Goal: Understand process/instructions: Learn how to perform a task or action

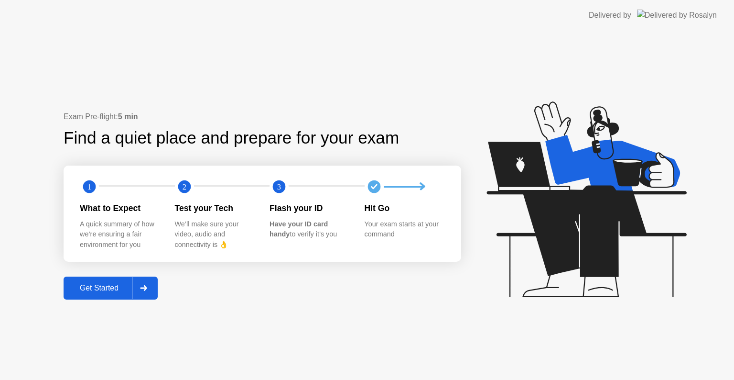
click at [90, 279] on button "Get Started" at bounding box center [111, 287] width 94 height 23
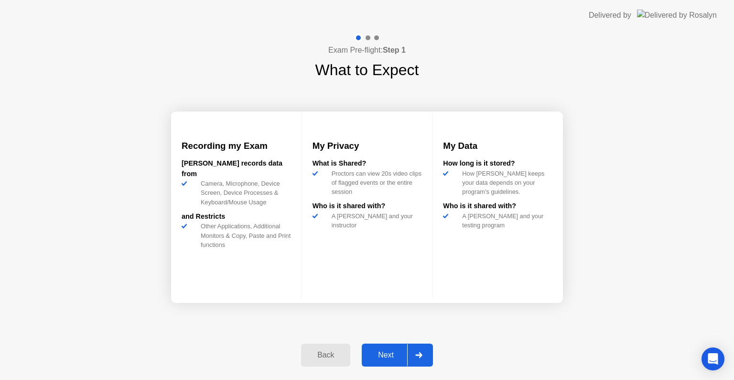
click at [372, 346] on button "Next" at bounding box center [397, 354] width 71 height 23
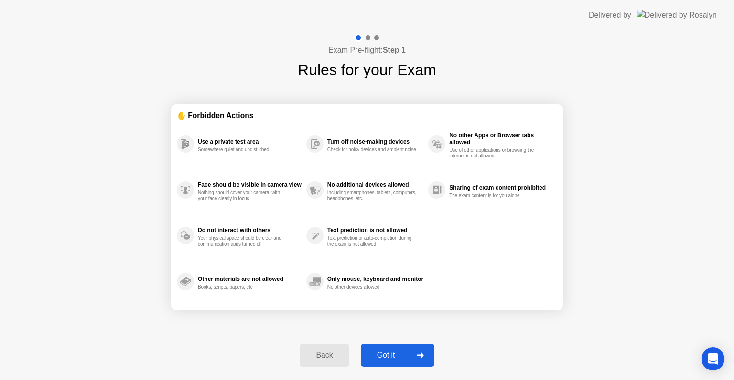
click at [372, 346] on button "Got it" at bounding box center [398, 354] width 74 height 23
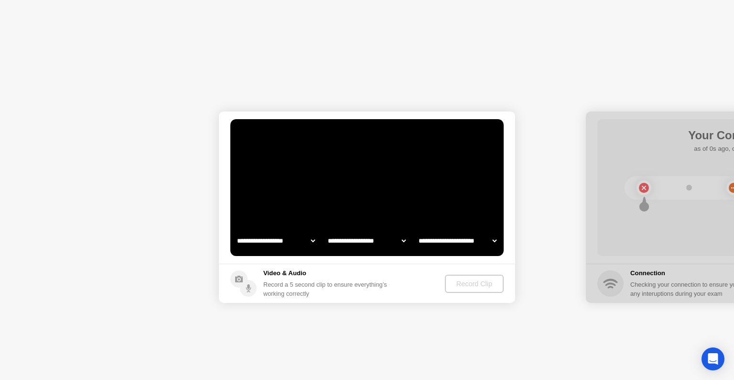
select select "**********"
select select "*******"
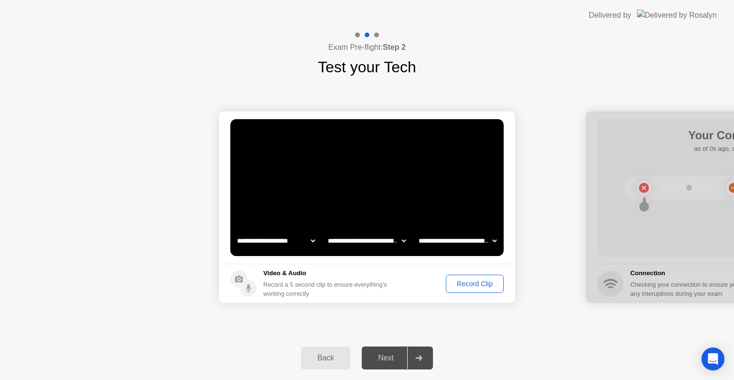
click at [474, 281] on div "Record Clip" at bounding box center [474, 284] width 51 height 8
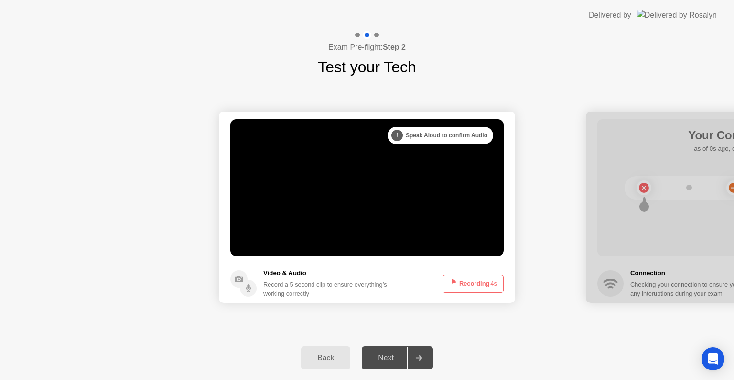
click at [384, 354] on div "Next" at bounding box center [386, 357] width 43 height 9
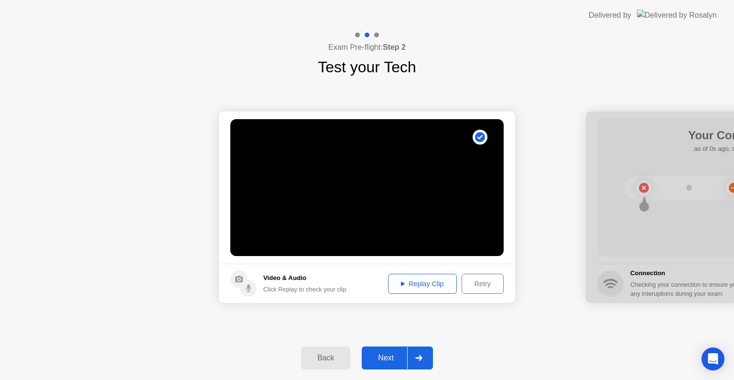
click at [388, 355] on div "Next" at bounding box center [386, 357] width 43 height 9
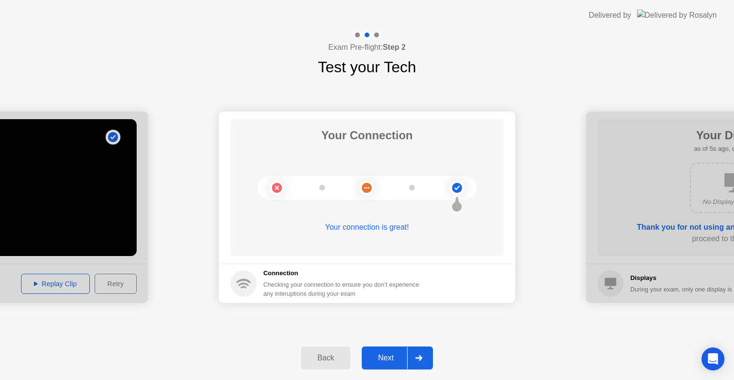
click at [378, 361] on div "Next" at bounding box center [386, 357] width 43 height 9
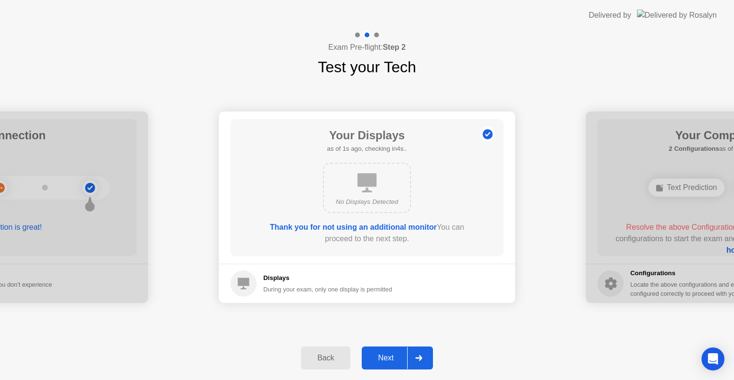
click at [378, 361] on div "Next" at bounding box center [386, 357] width 43 height 9
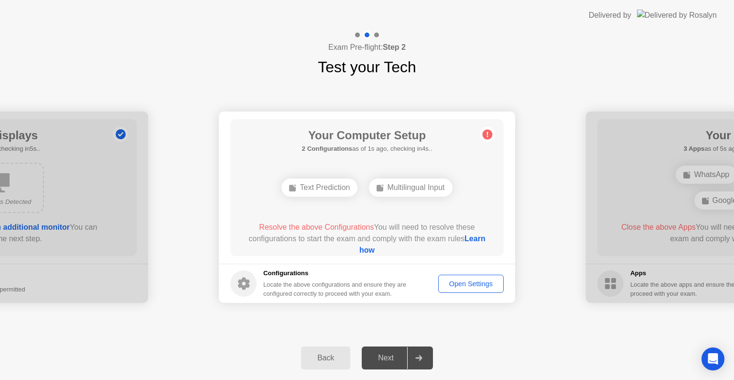
click at [378, 361] on div "Next" at bounding box center [386, 357] width 43 height 9
drag, startPoint x: 208, startPoint y: 330, endPoint x: 415, endPoint y: 317, distance: 208.0
click at [208, 330] on div "**********" at bounding box center [367, 206] width 734 height 257
drag, startPoint x: 203, startPoint y: 322, endPoint x: 515, endPoint y: 279, distance: 314.3
click at [203, 322] on div "**********" at bounding box center [367, 206] width 734 height 257
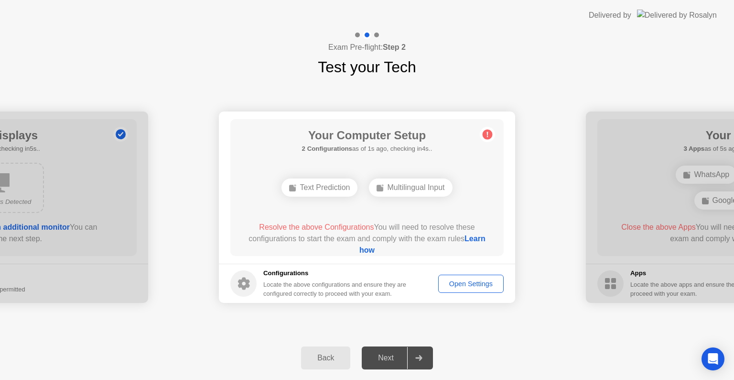
click at [396, 359] on div "Next" at bounding box center [386, 357] width 43 height 9
drag, startPoint x: 381, startPoint y: 344, endPoint x: 477, endPoint y: 282, distance: 114.1
click at [477, 282] on div "**********" at bounding box center [367, 205] width 734 height 349
click at [477, 282] on div "Open Settings" at bounding box center [471, 284] width 59 height 8
click at [384, 358] on div "Next" at bounding box center [386, 357] width 43 height 9
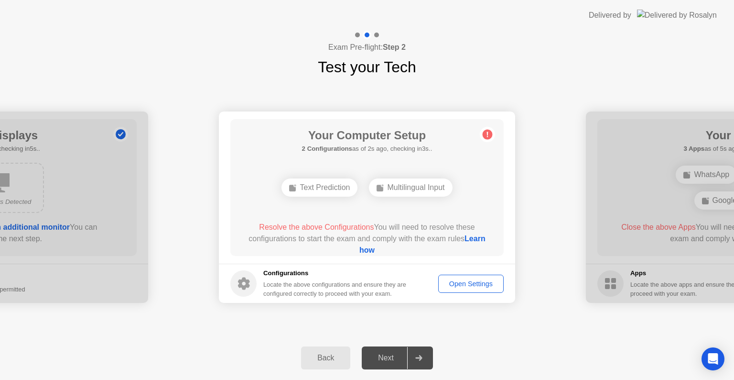
drag, startPoint x: 314, startPoint y: 184, endPoint x: 367, endPoint y: 250, distance: 85.4
click at [367, 250] on div "Your Computer Setup 2 Configurations as of 2s ago, checking in3s.. Text Predict…" at bounding box center [367, 187] width 274 height 137
click at [367, 250] on link "Learn how" at bounding box center [423, 244] width 126 height 20
click at [381, 356] on div "Next" at bounding box center [386, 357] width 43 height 9
click at [417, 354] on div at bounding box center [418, 358] width 23 height 22
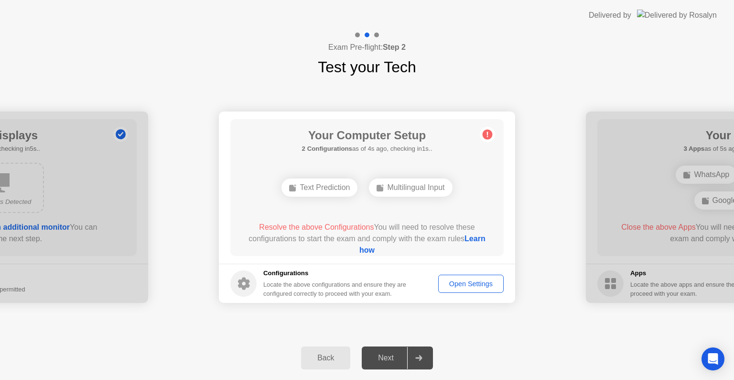
click at [323, 185] on div "Text Prediction" at bounding box center [320, 187] width 76 height 18
click at [487, 133] on icon at bounding box center [487, 134] width 1 height 5
click at [401, 353] on div "Next" at bounding box center [386, 357] width 43 height 9
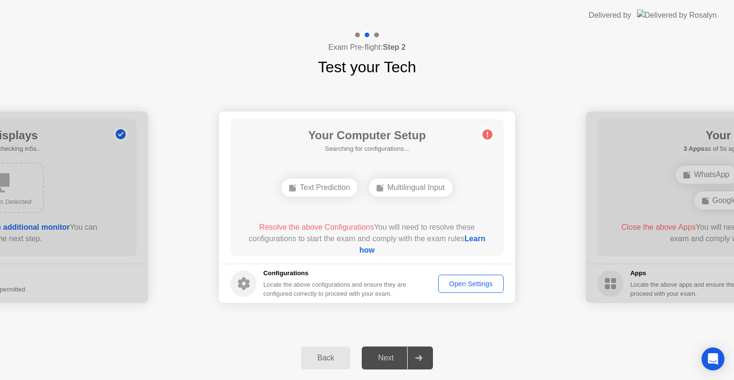
click at [316, 354] on div "Back" at bounding box center [326, 357] width 44 height 9
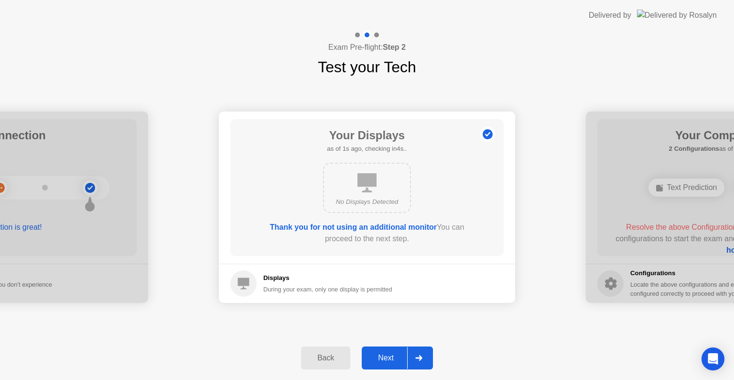
click at [376, 356] on div "Next" at bounding box center [386, 357] width 43 height 9
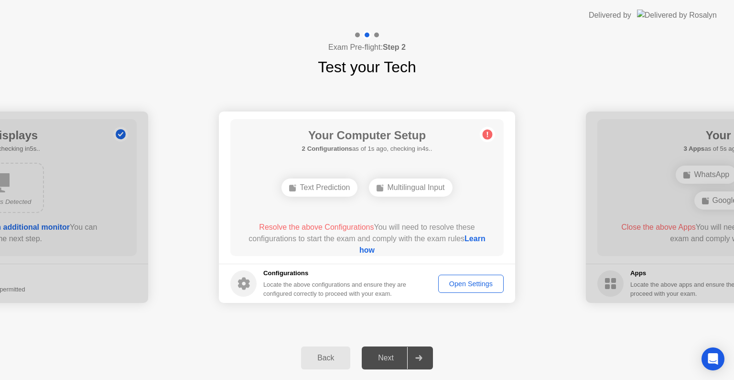
click at [376, 356] on div "Next" at bounding box center [386, 357] width 43 height 9
click at [387, 354] on div "Next" at bounding box center [386, 357] width 43 height 9
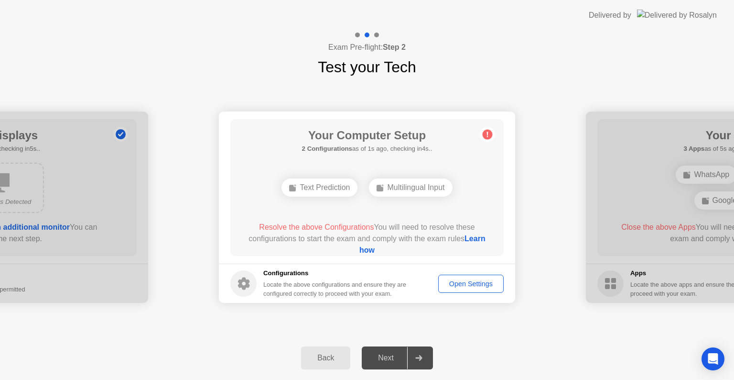
click at [387, 354] on div "Next" at bounding box center [386, 357] width 43 height 9
click at [235, 281] on circle at bounding box center [243, 283] width 26 height 26
click at [393, 358] on div "Next" at bounding box center [386, 357] width 43 height 9
drag, startPoint x: 393, startPoint y: 358, endPoint x: 425, endPoint y: 357, distance: 32.0
click at [425, 357] on div at bounding box center [418, 358] width 23 height 22
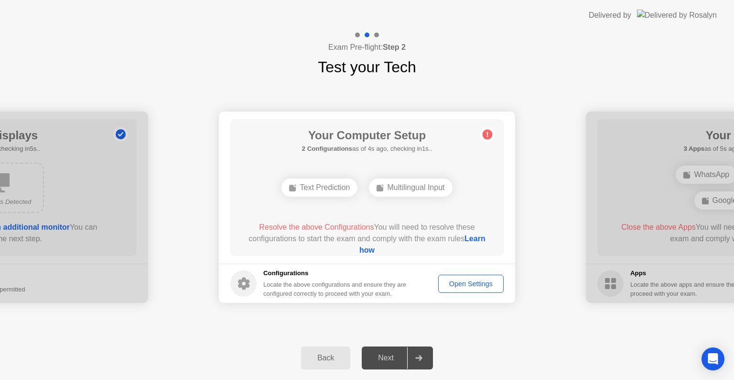
drag, startPoint x: 627, startPoint y: 285, endPoint x: 394, endPoint y: 225, distance: 240.3
click at [377, 34] on div at bounding box center [376, 35] width 5 height 5
click at [384, 353] on div "Next" at bounding box center [386, 357] width 43 height 9
click at [455, 280] on div "Open Settings" at bounding box center [471, 284] width 59 height 8
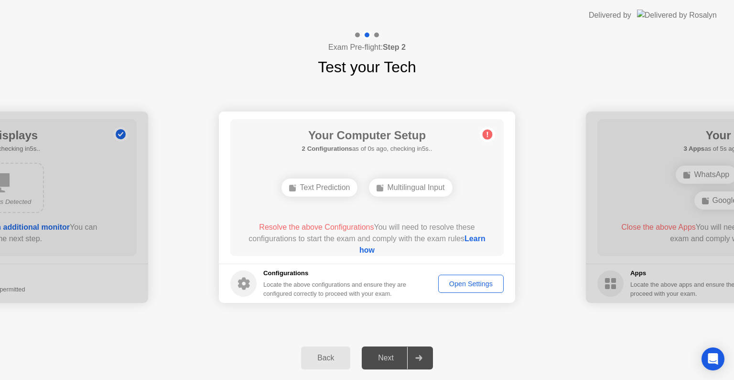
click at [385, 354] on div "Next" at bounding box center [386, 357] width 43 height 9
click at [385, 362] on div "Next" at bounding box center [386, 357] width 43 height 9
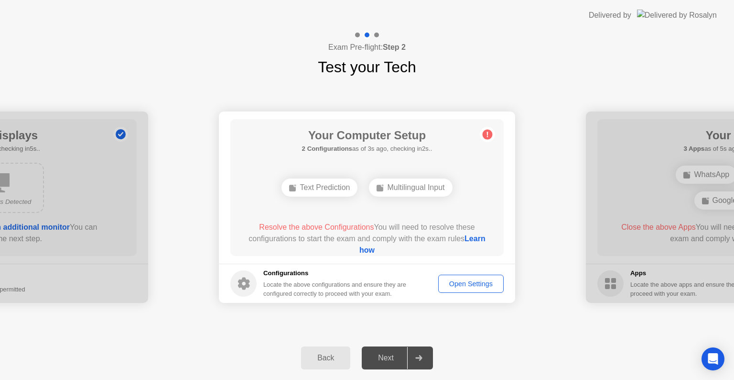
click at [382, 354] on div "Next" at bounding box center [386, 357] width 43 height 9
